Goal: Complete application form: Complete application form

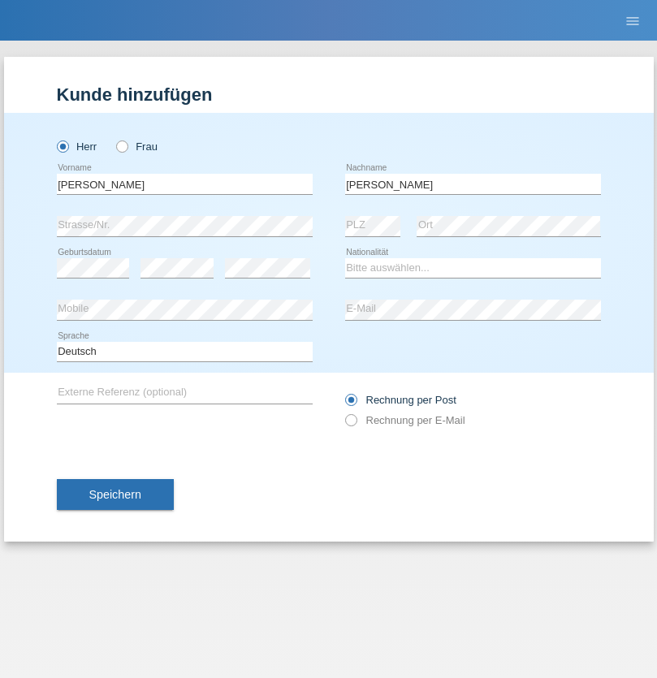
type input "[PERSON_NAME]"
select select "PL"
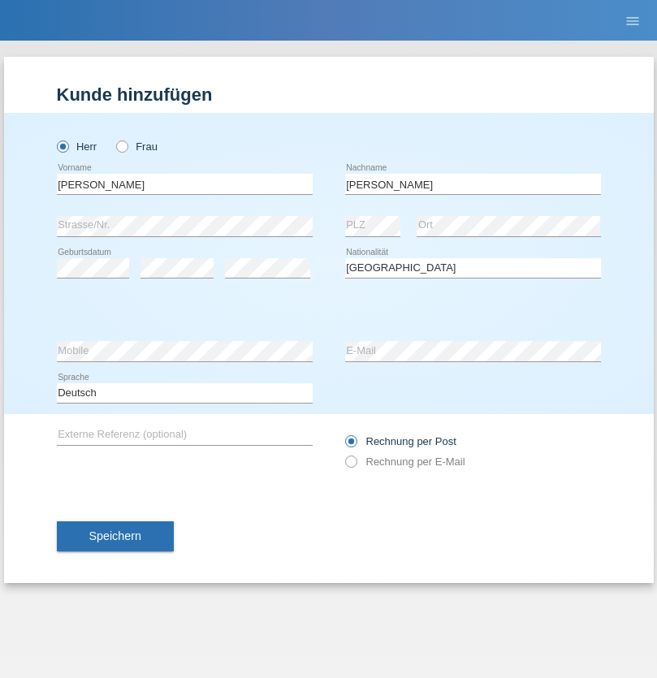
select select "C"
select select "19"
select select "05"
select select "2001"
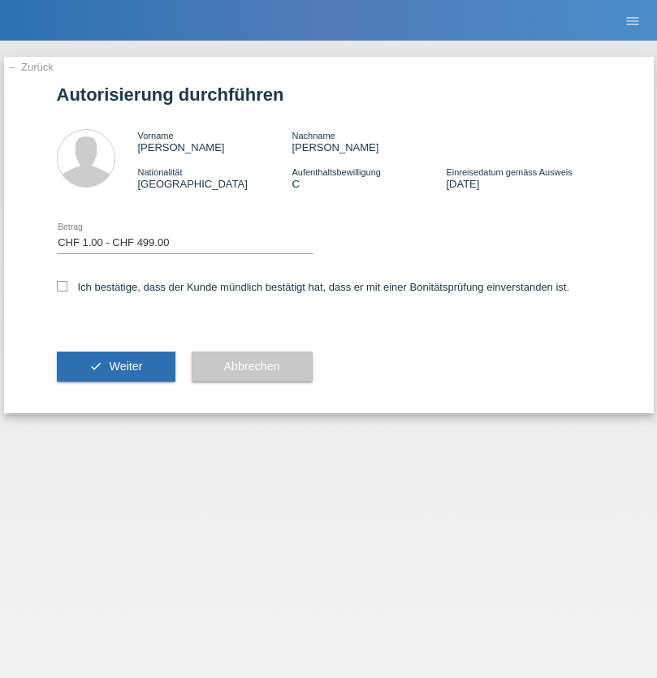
select select "1"
checkbox input "true"
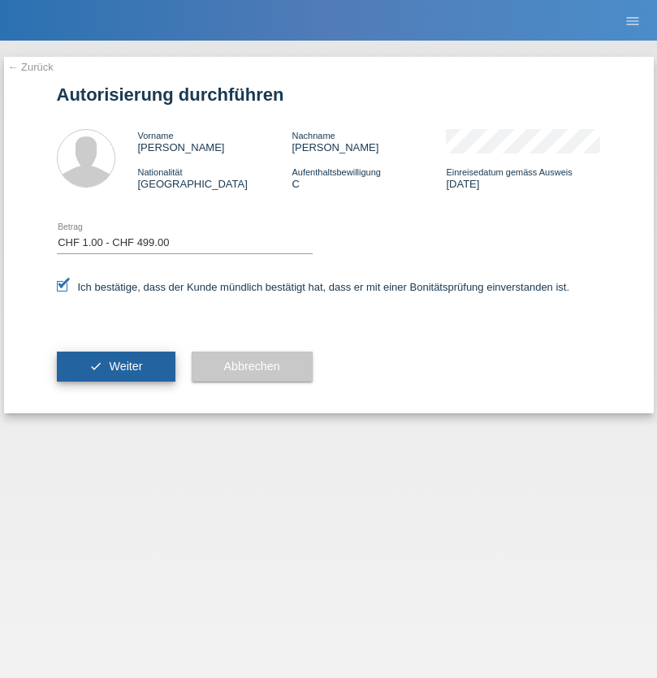
click at [115, 366] on span "Weiter" at bounding box center [125, 366] width 33 height 13
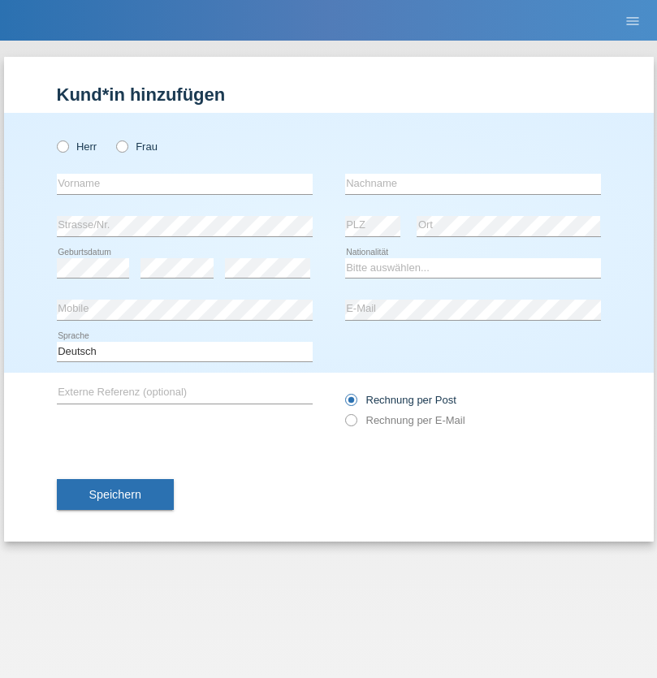
radio input "true"
click at [184, 184] on input "text" at bounding box center [185, 184] width 256 height 20
type input "Raul"
click at [473, 184] on input "text" at bounding box center [473, 184] width 256 height 20
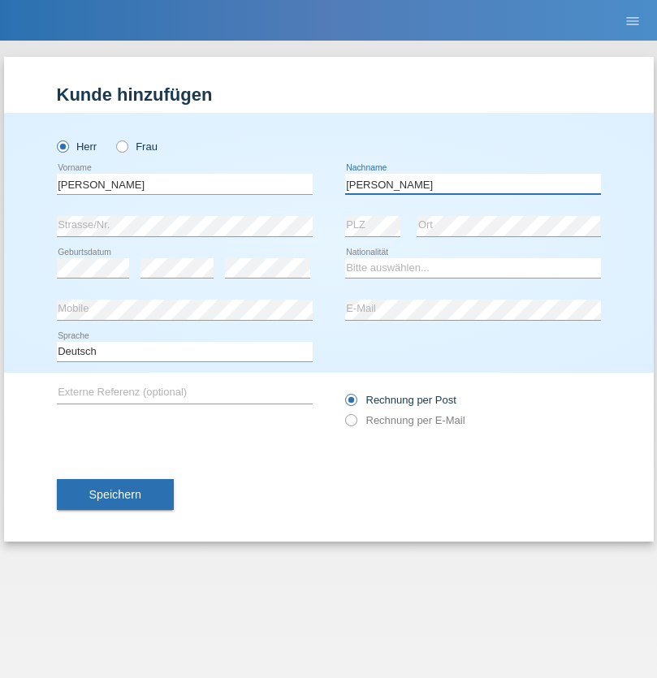
type input "Heiniger"
select select "CH"
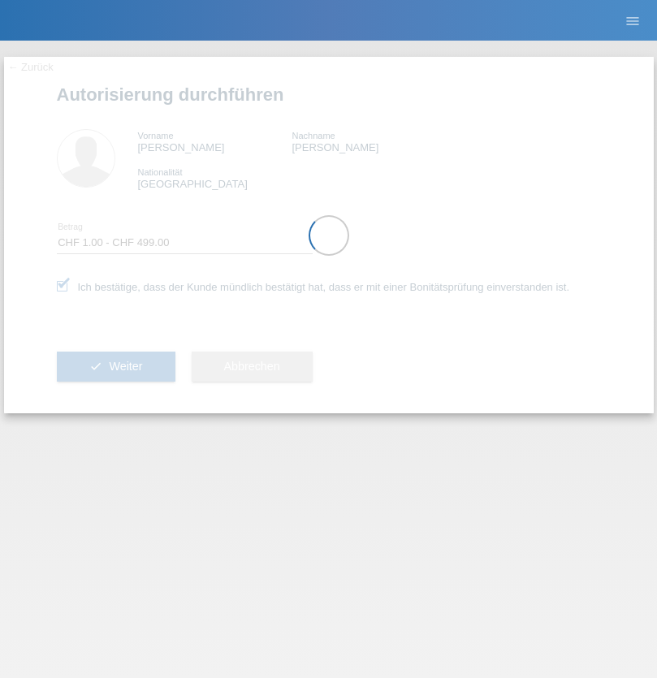
select select "1"
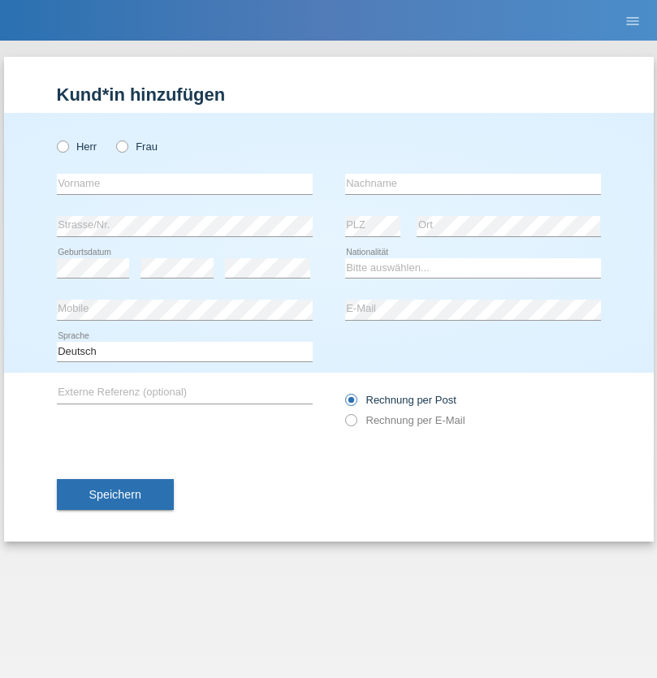
radio input "true"
click at [184, 184] on input "text" at bounding box center [185, 184] width 256 height 20
type input "Filipe jose"
click at [473, 184] on input "text" at bounding box center [473, 184] width 256 height 20
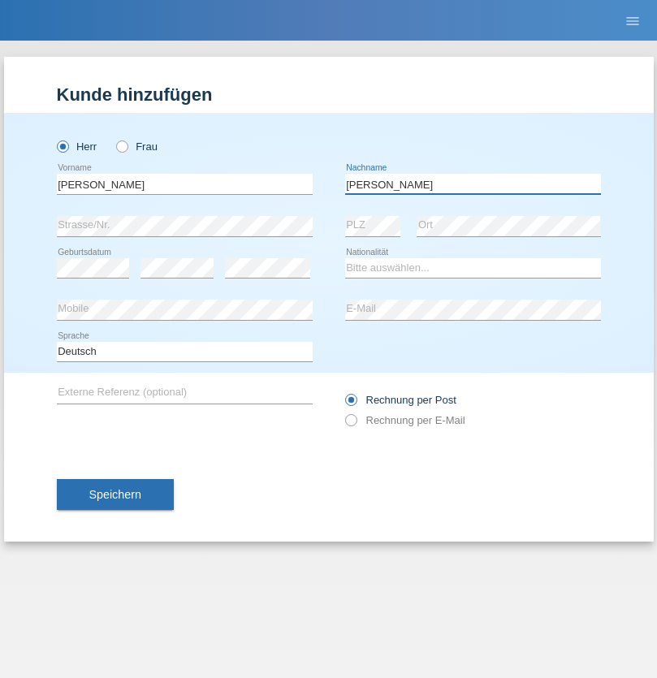
type input "Martins Amaral"
select select "PT"
select select "C"
select select "22"
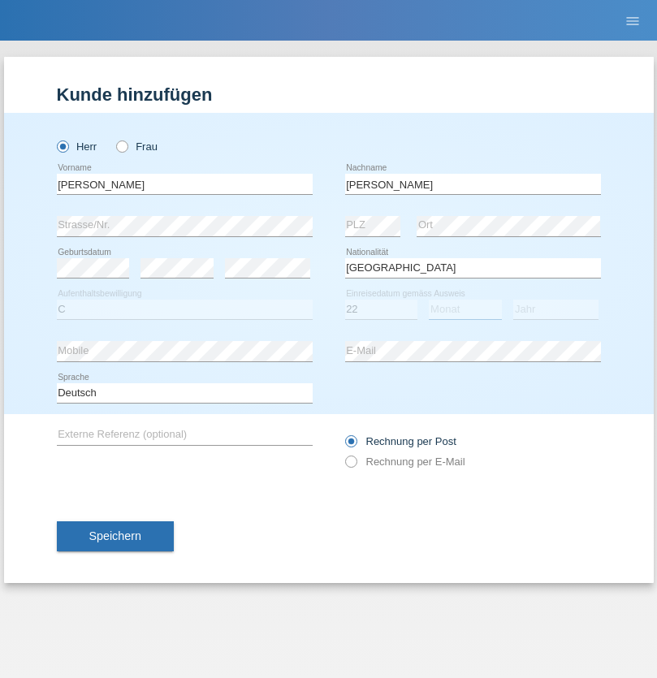
select select "02"
select select "2006"
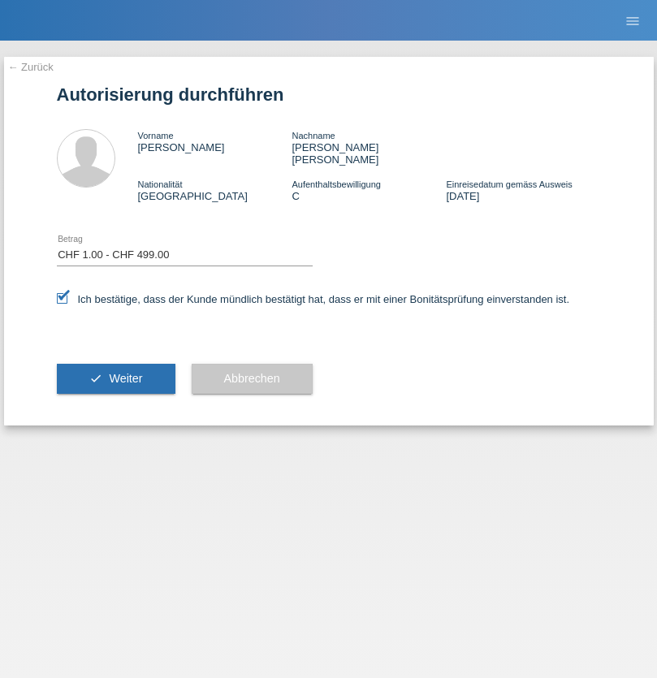
select select "1"
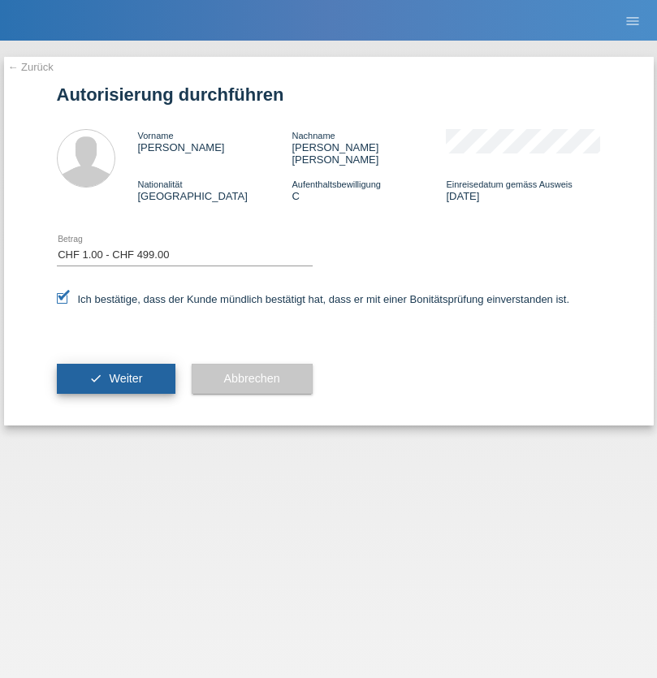
click at [115, 372] on span "Weiter" at bounding box center [125, 378] width 33 height 13
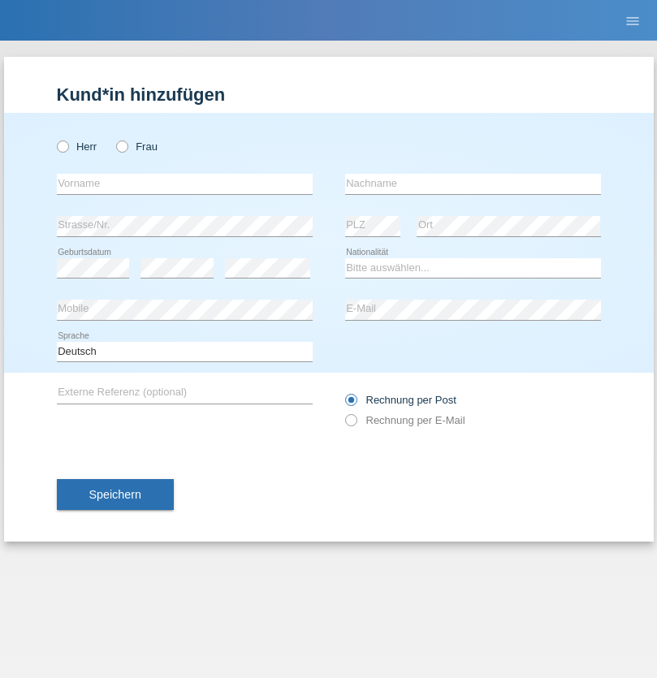
radio input "true"
click at [184, 184] on input "text" at bounding box center [185, 184] width 256 height 20
type input "[PERSON_NAME]"
click at [473, 184] on input "text" at bounding box center [473, 184] width 256 height 20
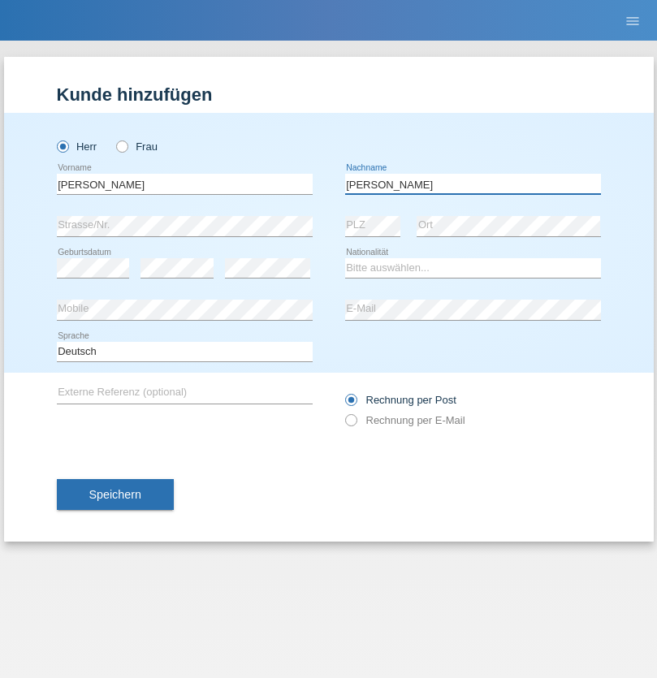
type input "[PERSON_NAME]"
select select "CH"
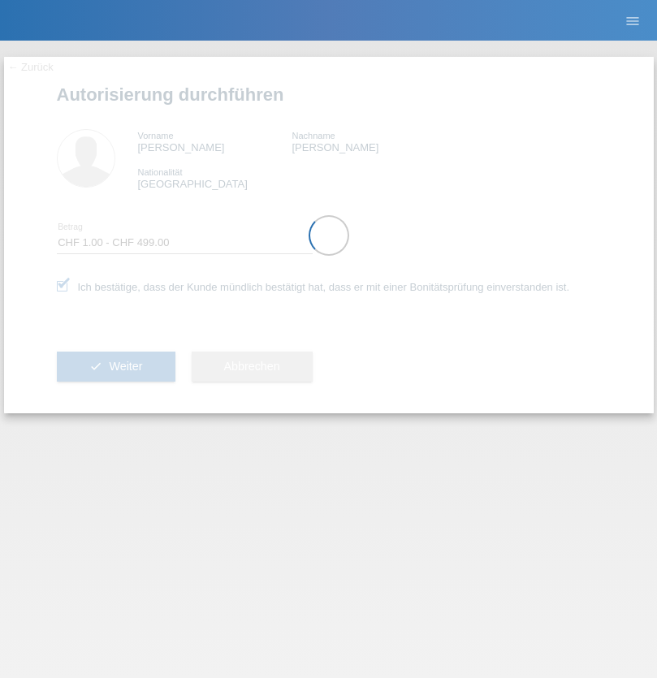
select select "1"
